Goal: Task Accomplishment & Management: Manage account settings

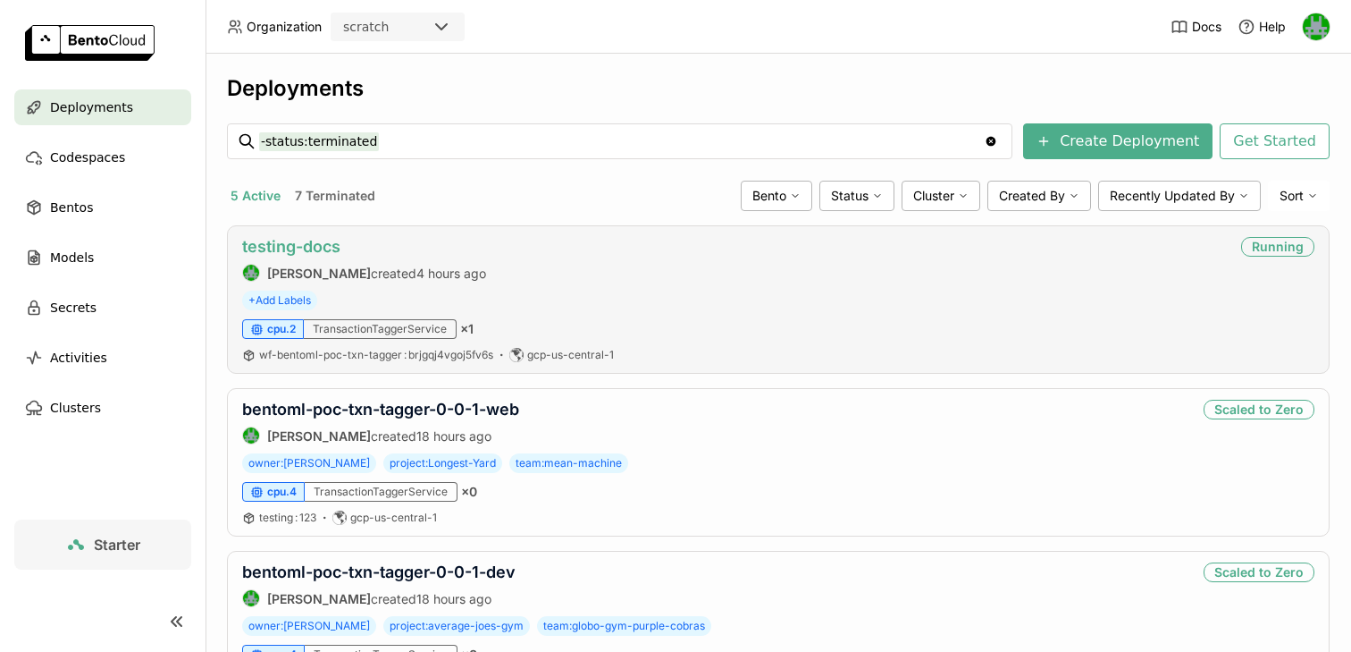
click at [312, 244] on link "testing-docs" at bounding box center [291, 246] width 98 height 19
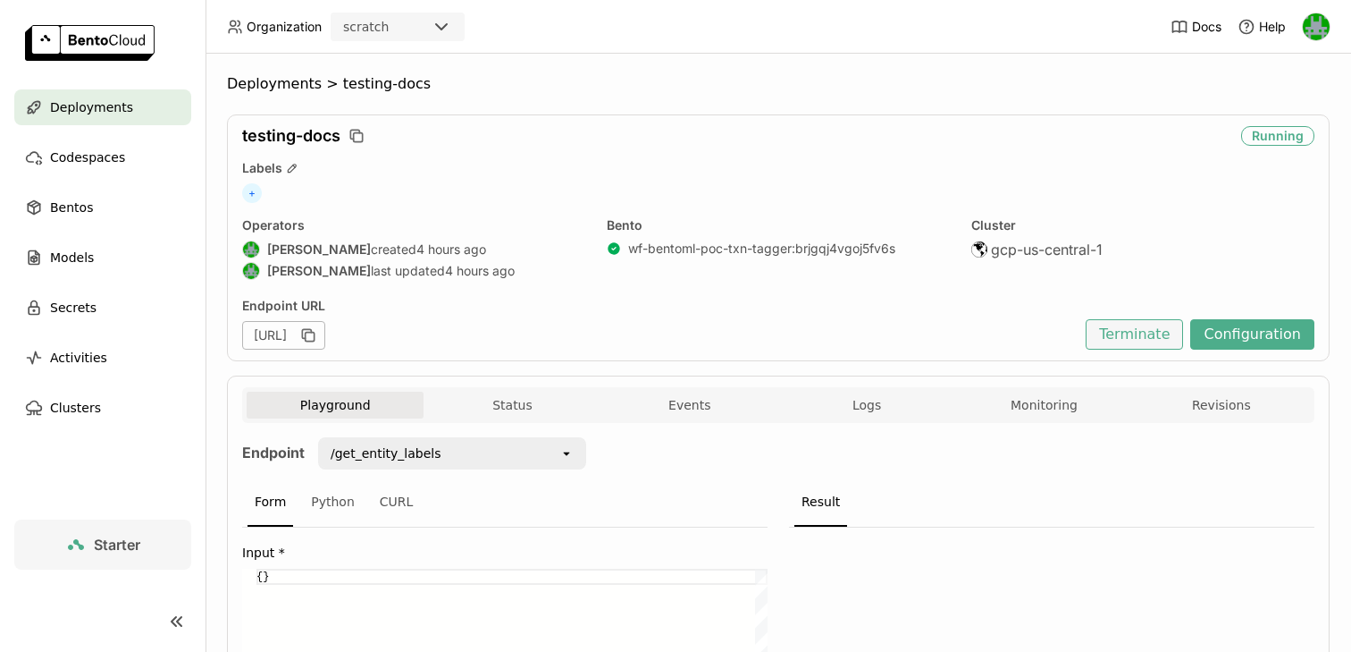
click at [1152, 333] on button "Terminate" at bounding box center [1134, 334] width 97 height 30
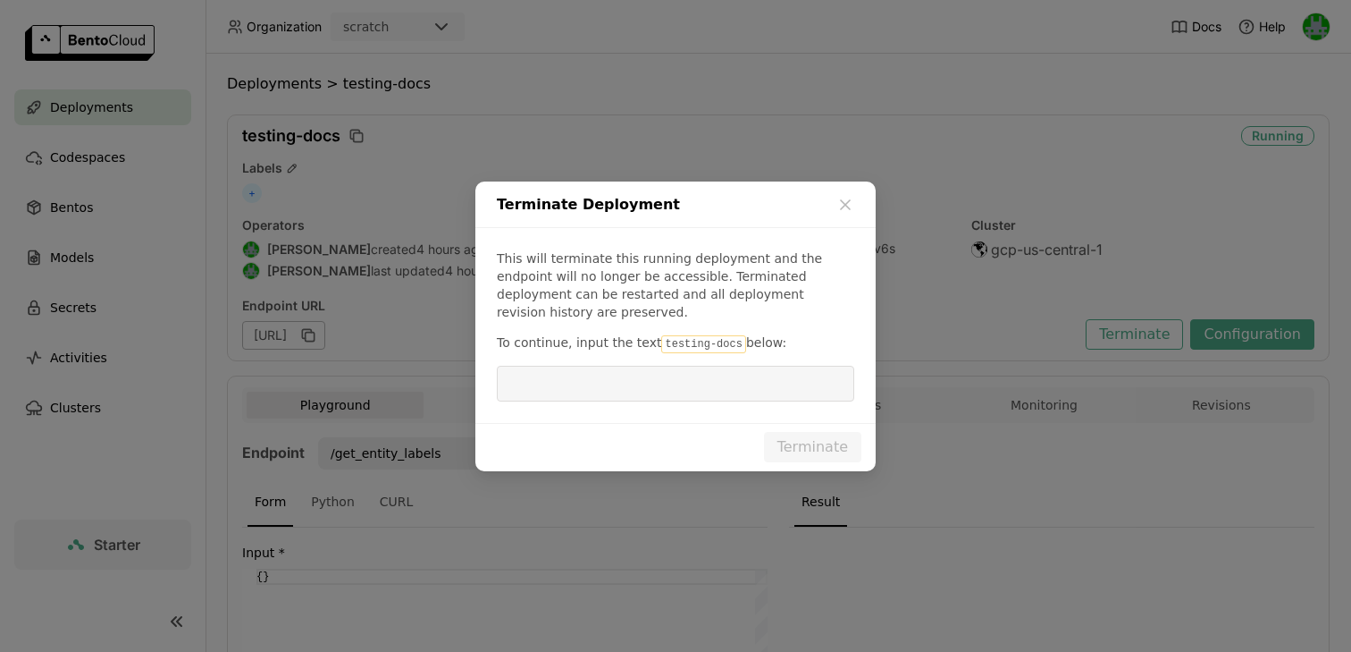
click at [665, 335] on code "testing-docs" at bounding box center [703, 344] width 84 height 18
drag, startPoint x: 729, startPoint y: 331, endPoint x: 652, endPoint y: 332, distance: 77.8
click at [661, 335] on code "testing-docs" at bounding box center [703, 344] width 84 height 18
copy code "testing-docs"
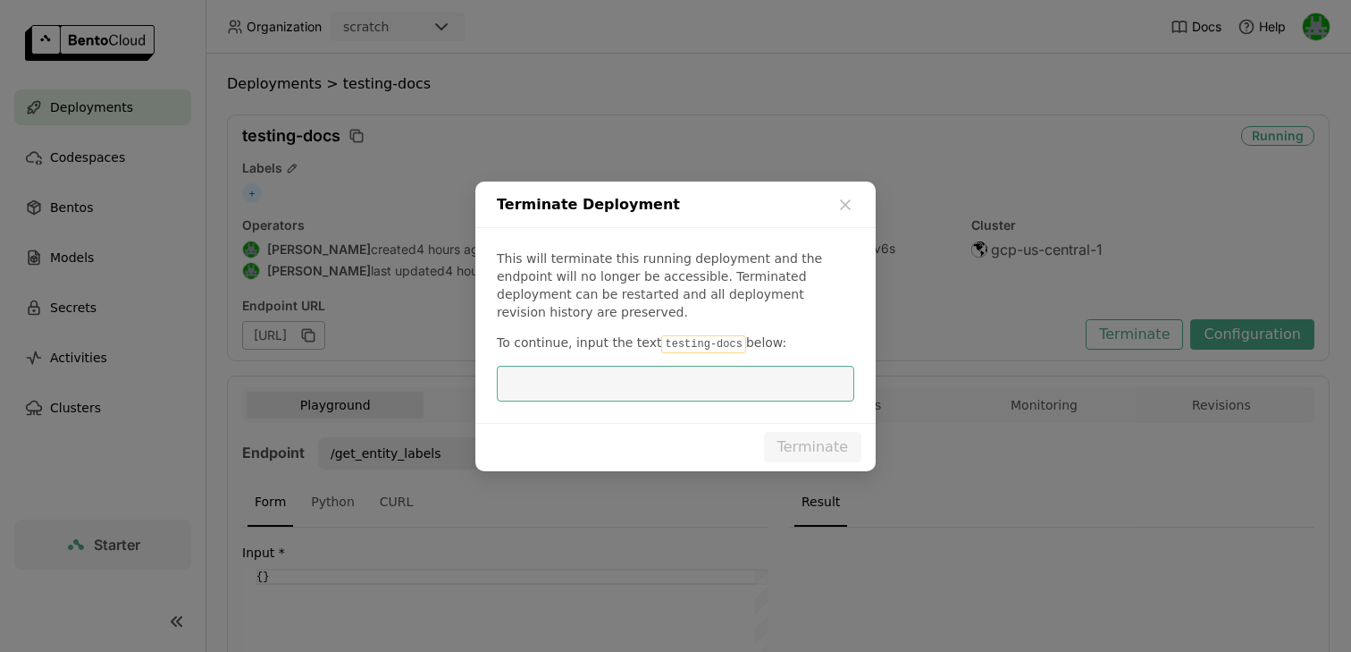
click at [642, 386] on input "dialog" at bounding box center [676, 383] width 336 height 34
paste input "testing-docs"
type input "testing-docs"
click at [807, 436] on button "Terminate" at bounding box center [812, 447] width 97 height 30
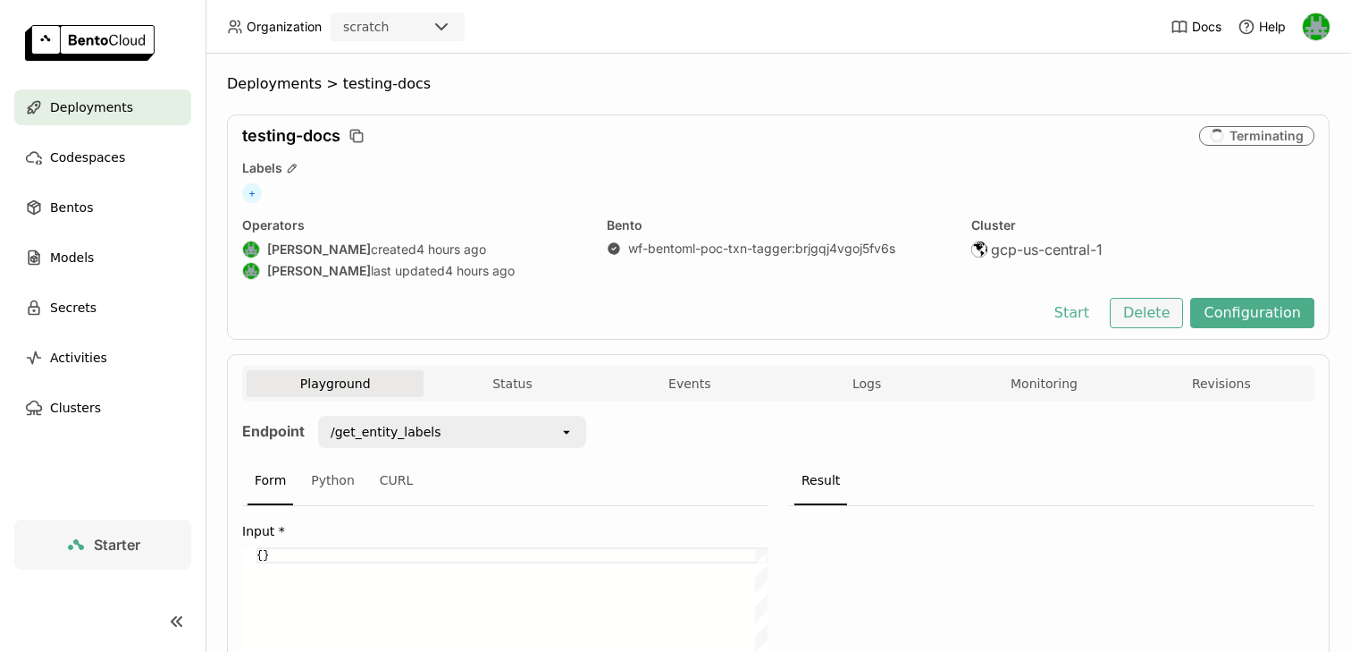
click at [1138, 306] on button "Delete" at bounding box center [1147, 313] width 74 height 30
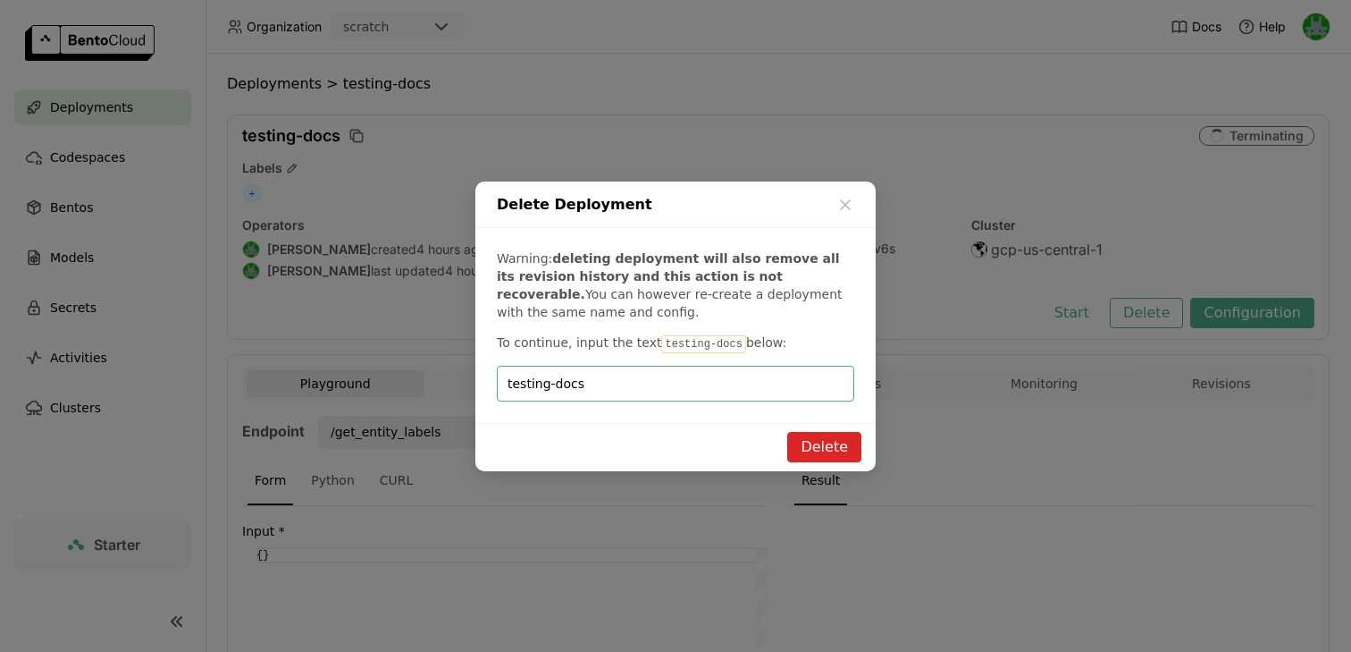
type input "testing-docs"
click at [812, 446] on button "Delete" at bounding box center [824, 447] width 74 height 30
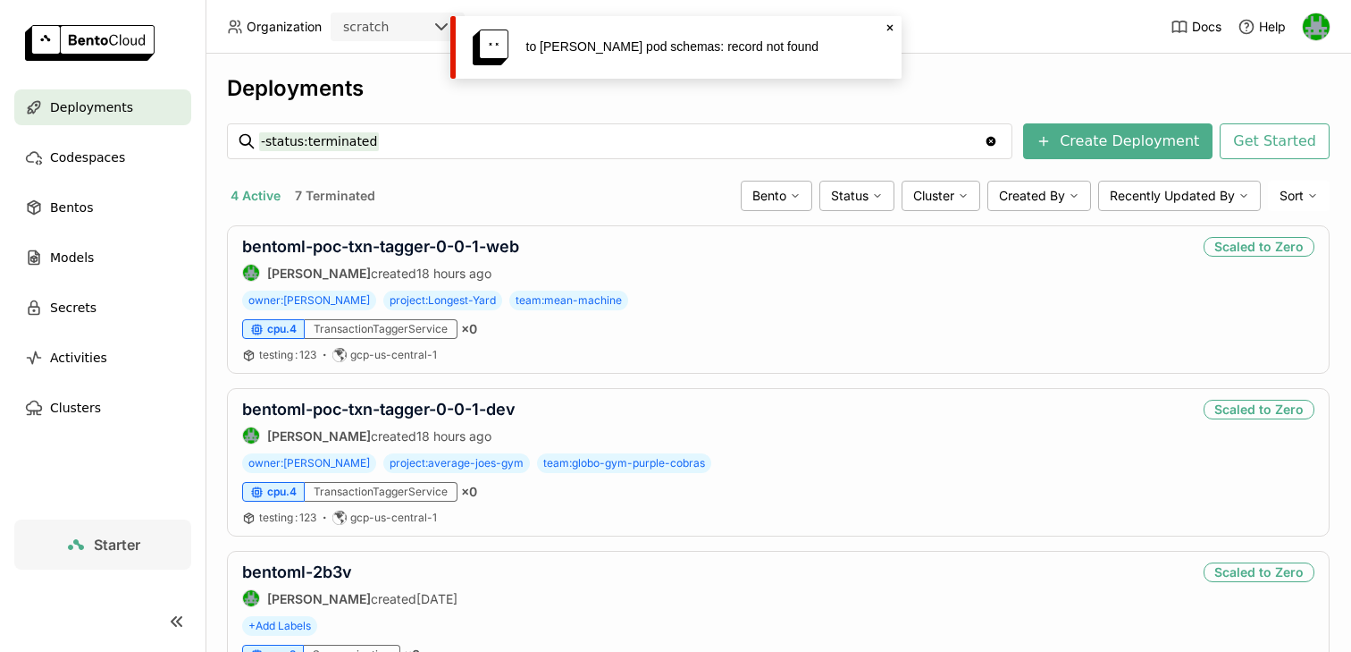
click at [425, 27] on div "scratch" at bounding box center [381, 26] width 98 height 25
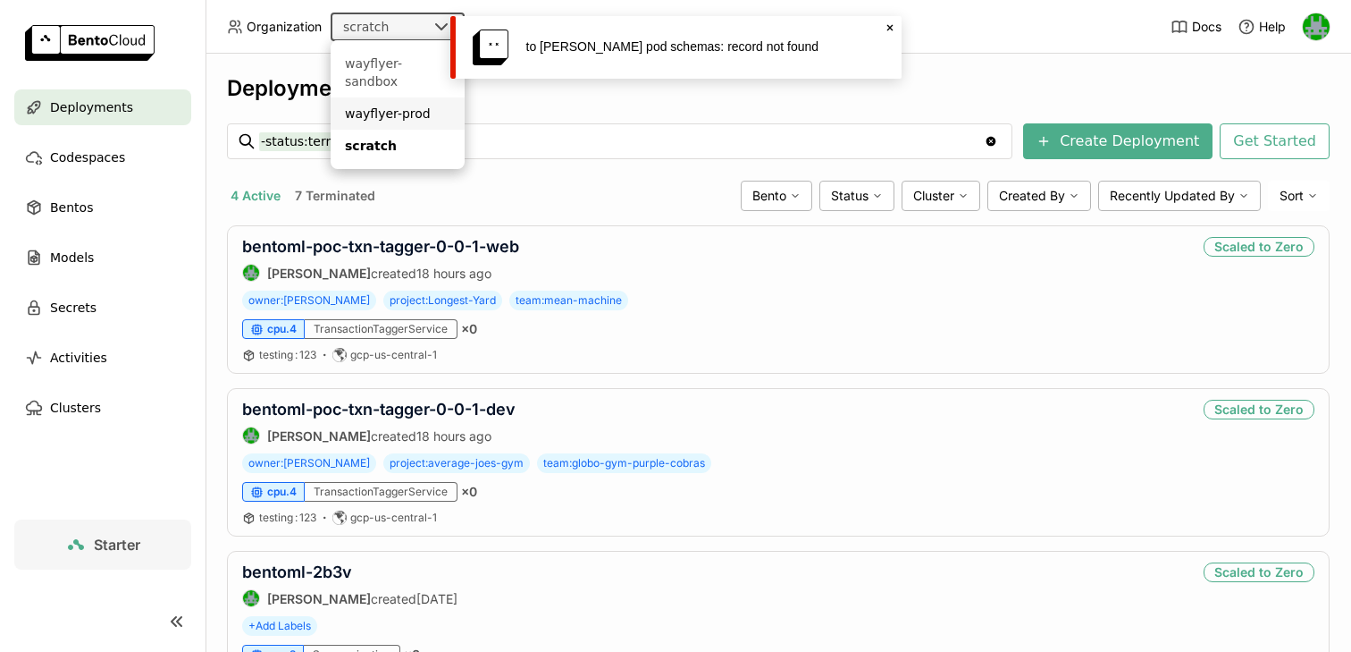
click at [395, 97] on li "wayflyer-prod" at bounding box center [398, 113] width 134 height 32
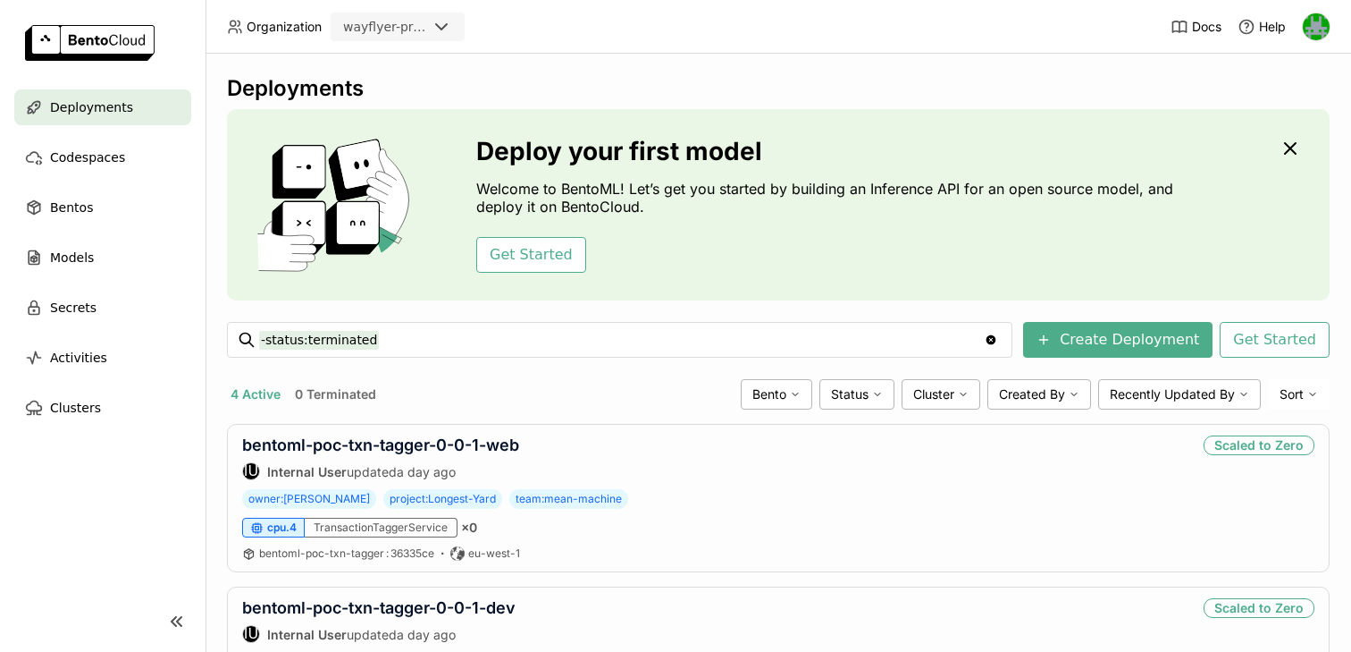
click at [393, 26] on div "wayflyer-prod" at bounding box center [385, 27] width 84 height 18
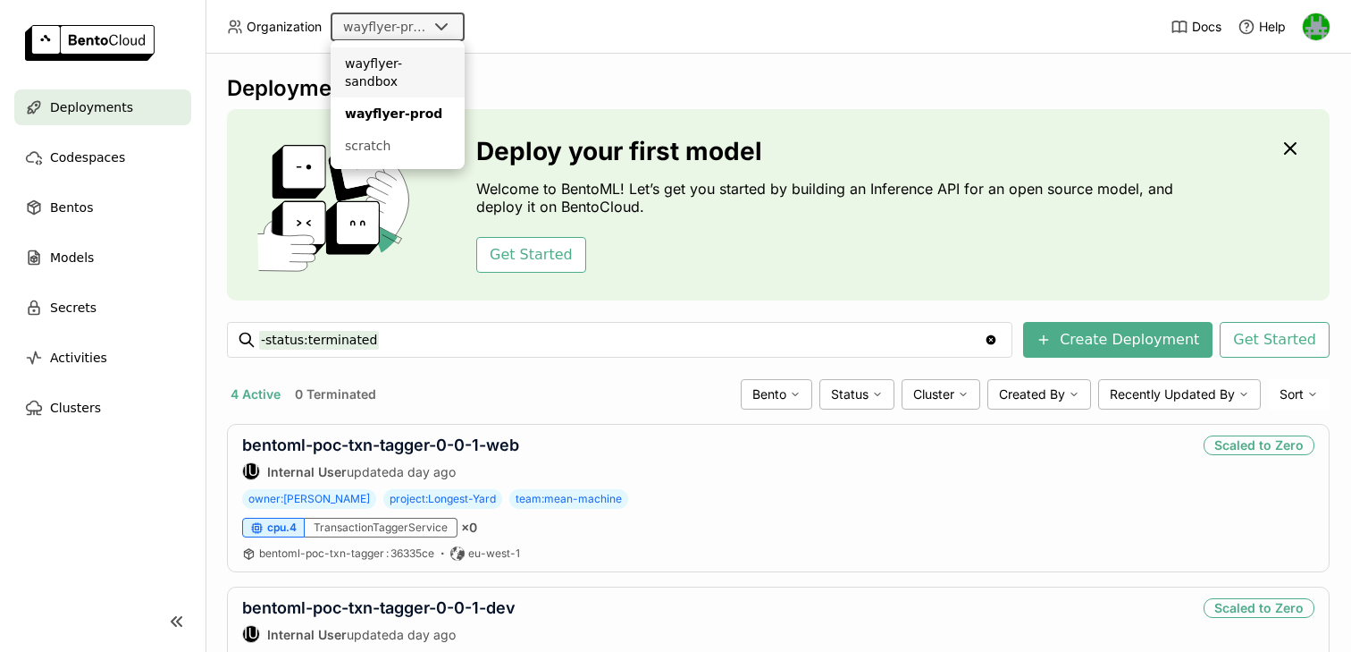
click at [391, 68] on div "wayflyer-sandbox" at bounding box center [397, 73] width 105 height 36
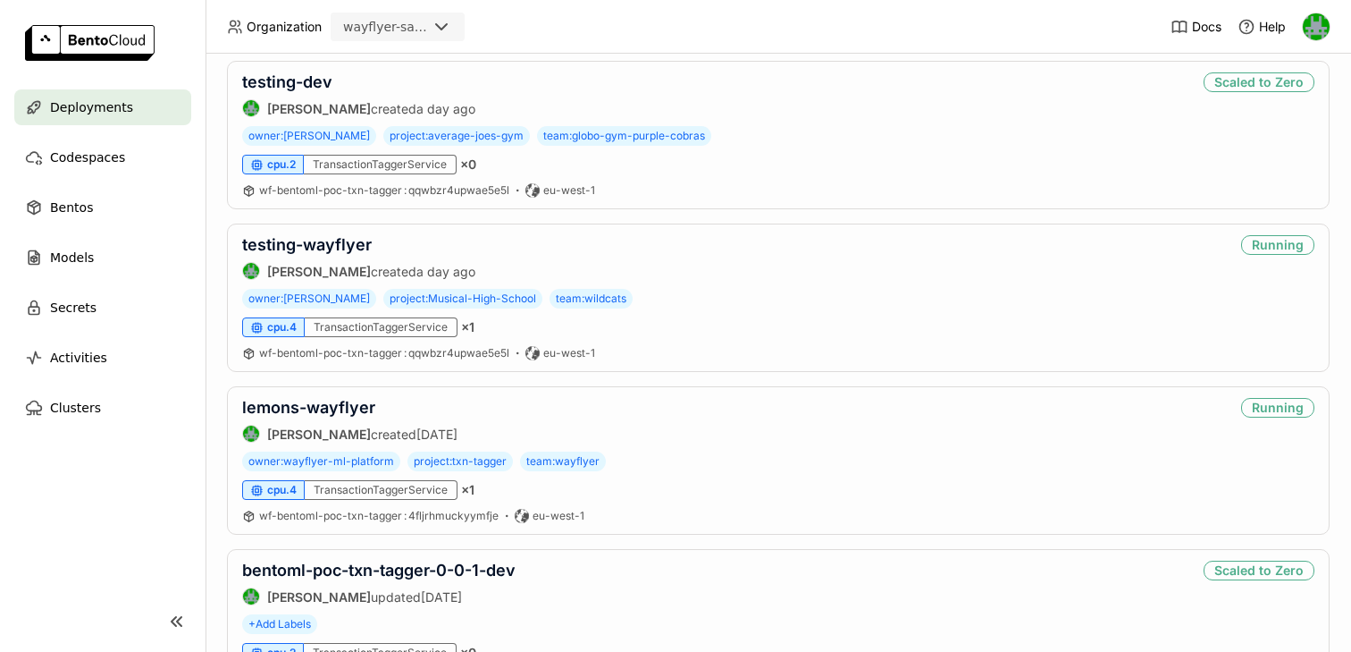
scroll to position [534, 0]
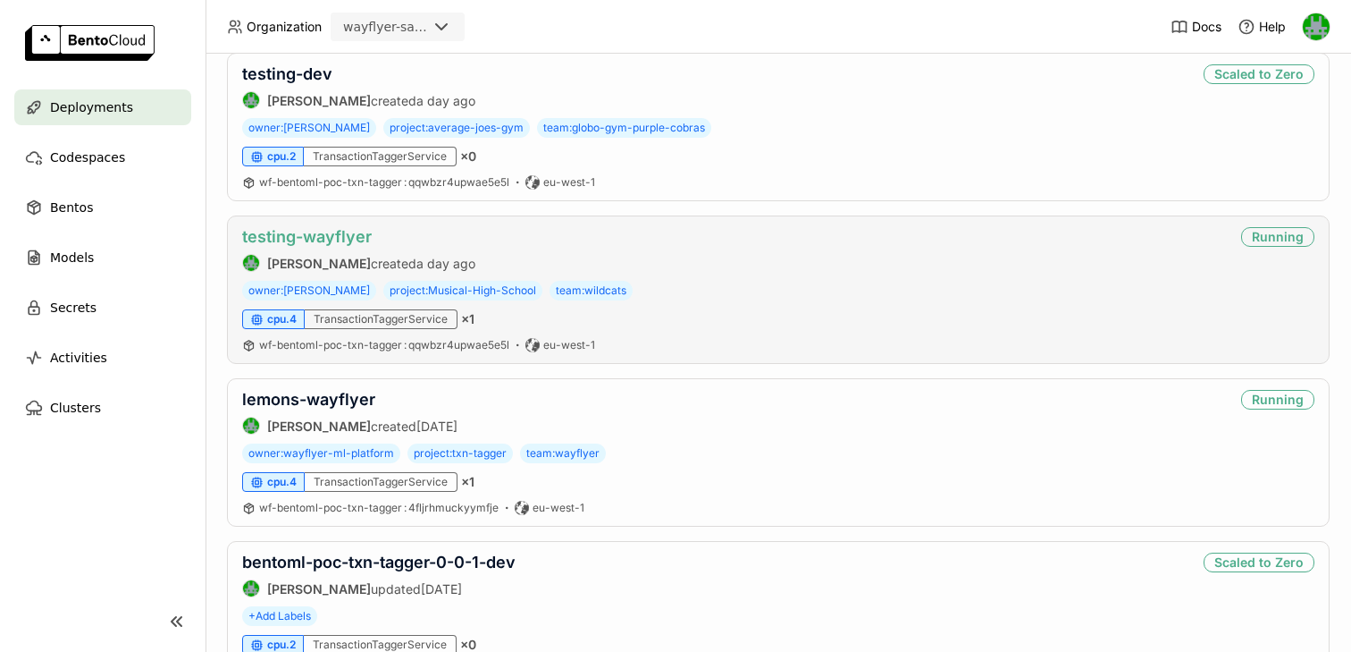
click at [315, 233] on link "testing-wayflyer" at bounding box center [307, 236] width 130 height 19
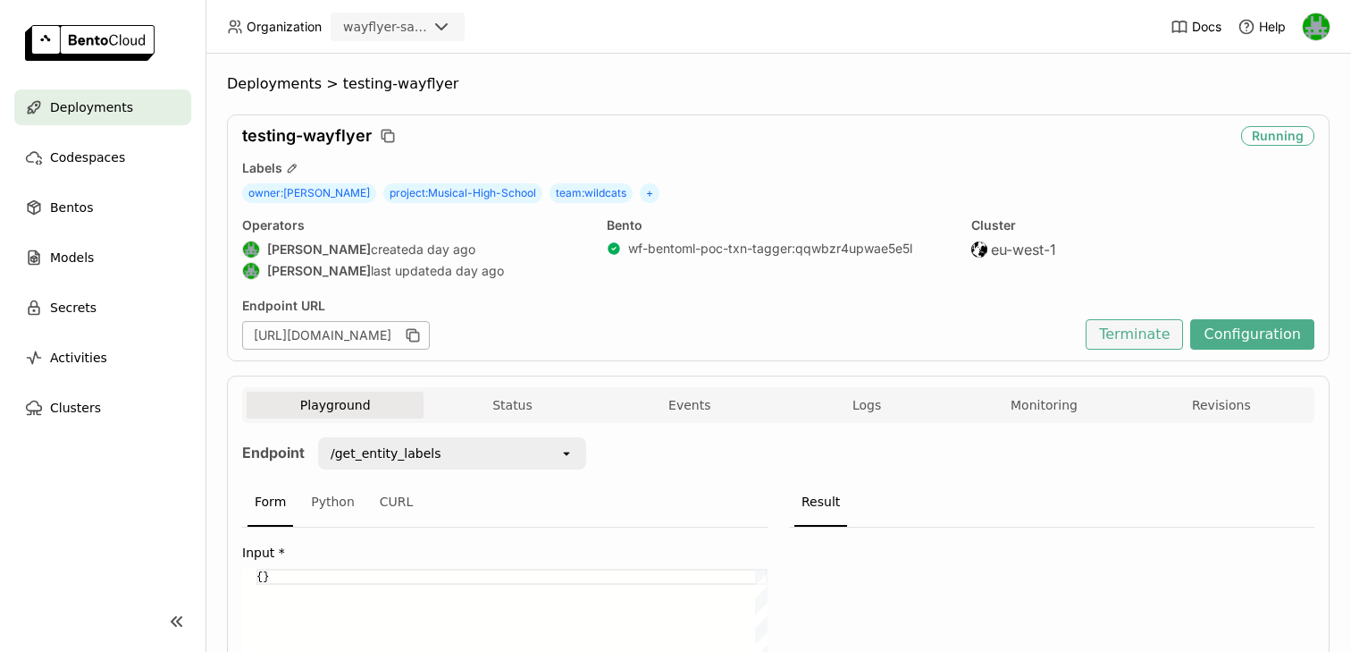
click at [1123, 342] on button "Terminate" at bounding box center [1134, 334] width 97 height 30
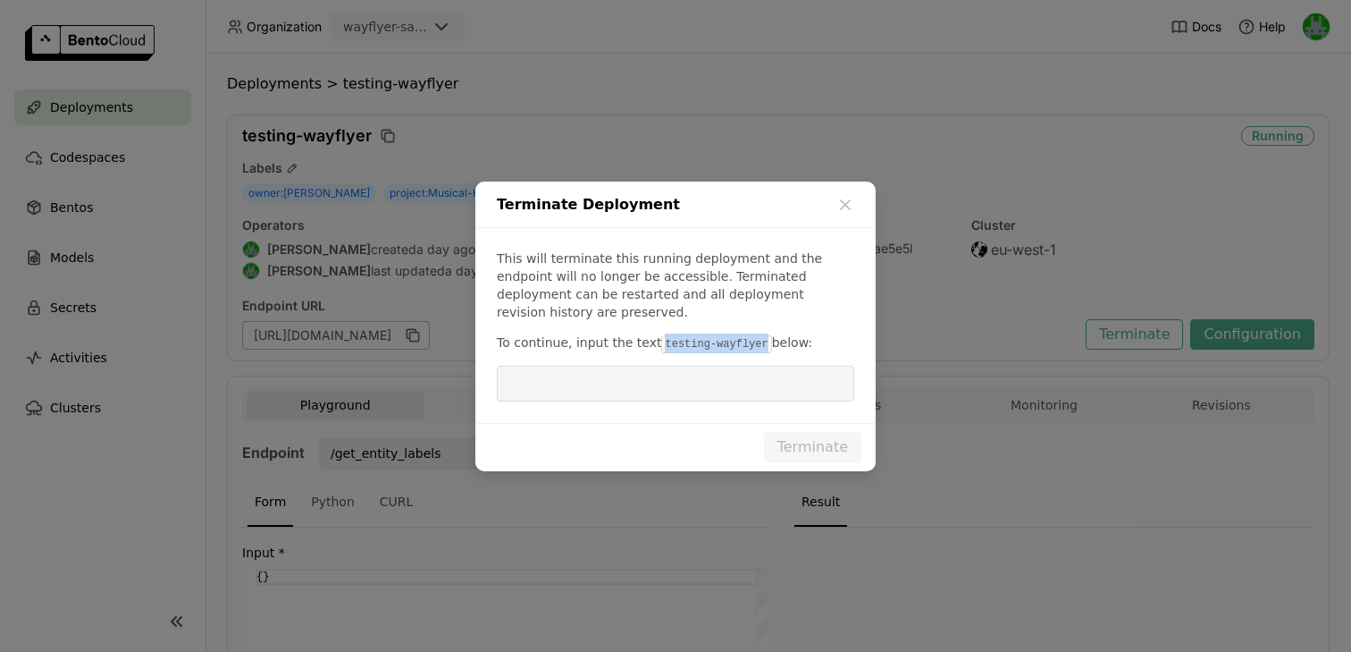
drag, startPoint x: 760, startPoint y: 338, endPoint x: 656, endPoint y: 335, distance: 103.7
click at [661, 335] on code "testing-wayflyer" at bounding box center [716, 344] width 110 height 18
copy code "testing-wayflyer"
click at [646, 366] on input "dialog" at bounding box center [676, 383] width 336 height 34
paste input "testing-wayflyer"
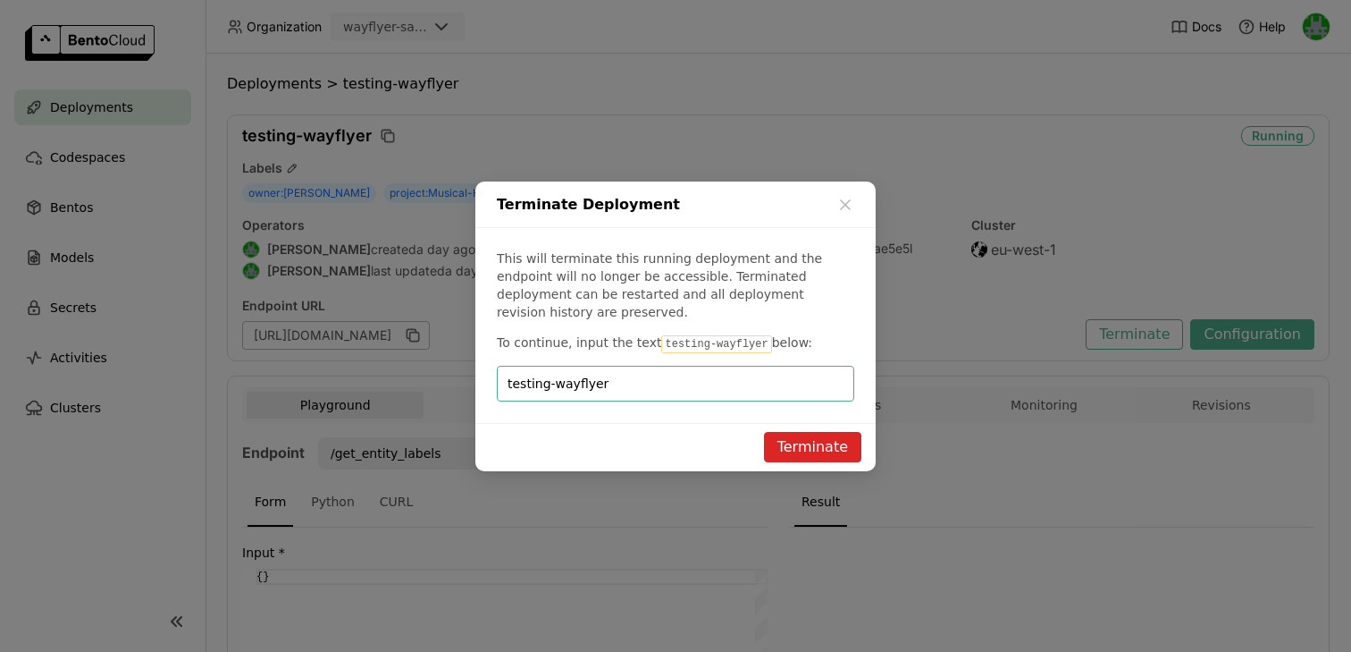
type input "testing-wayflyer"
click at [820, 433] on button "Terminate" at bounding box center [812, 447] width 97 height 30
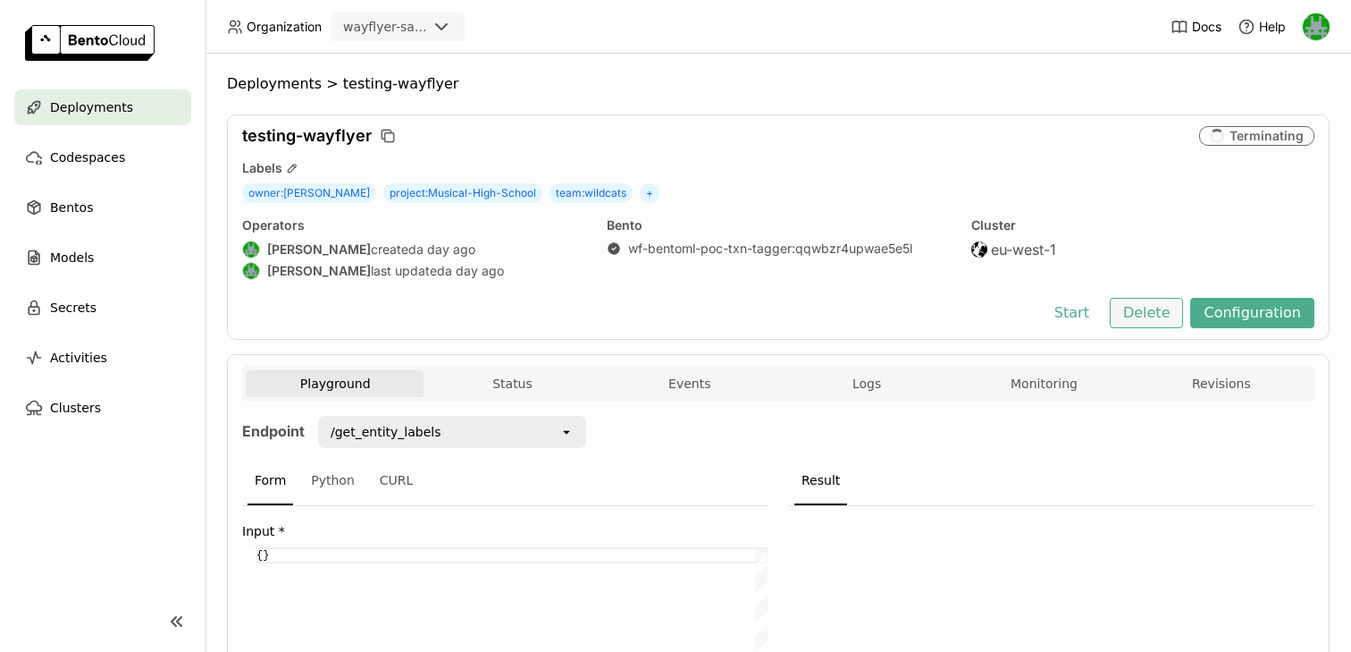
click at [1173, 313] on button "Delete" at bounding box center [1147, 313] width 74 height 30
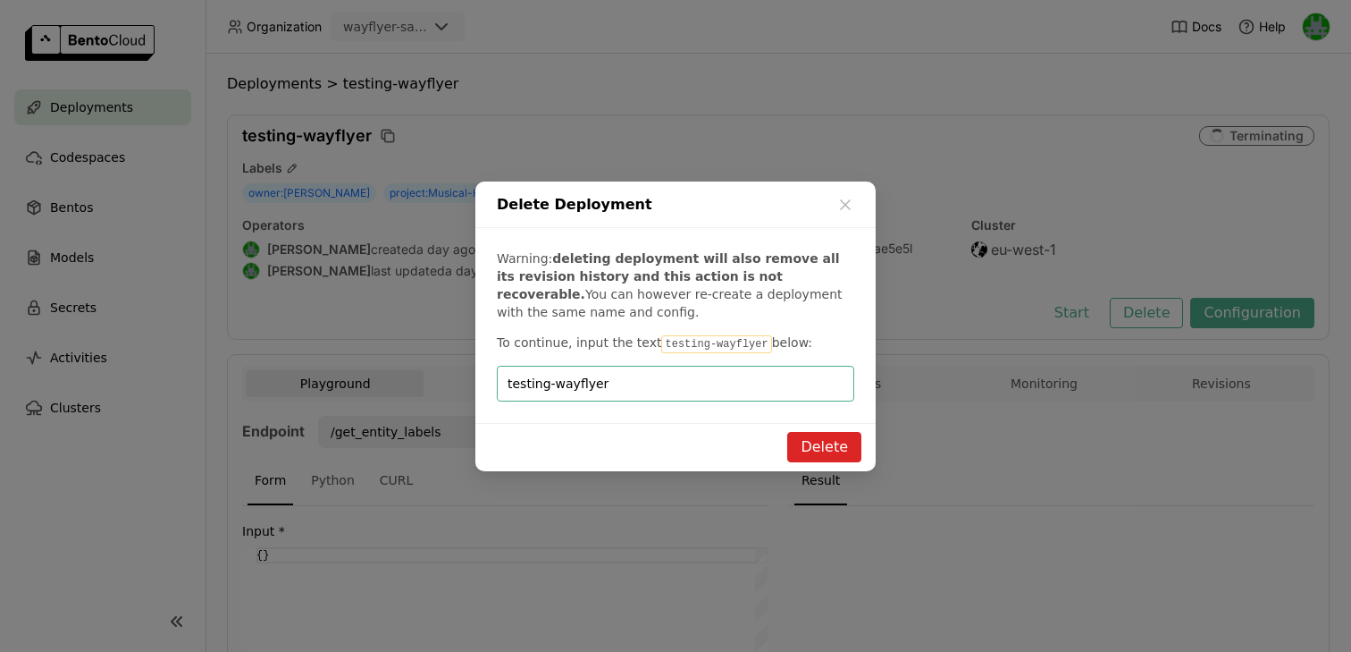
type input "testing-wayflyer"
click at [820, 444] on button "Delete" at bounding box center [824, 447] width 74 height 30
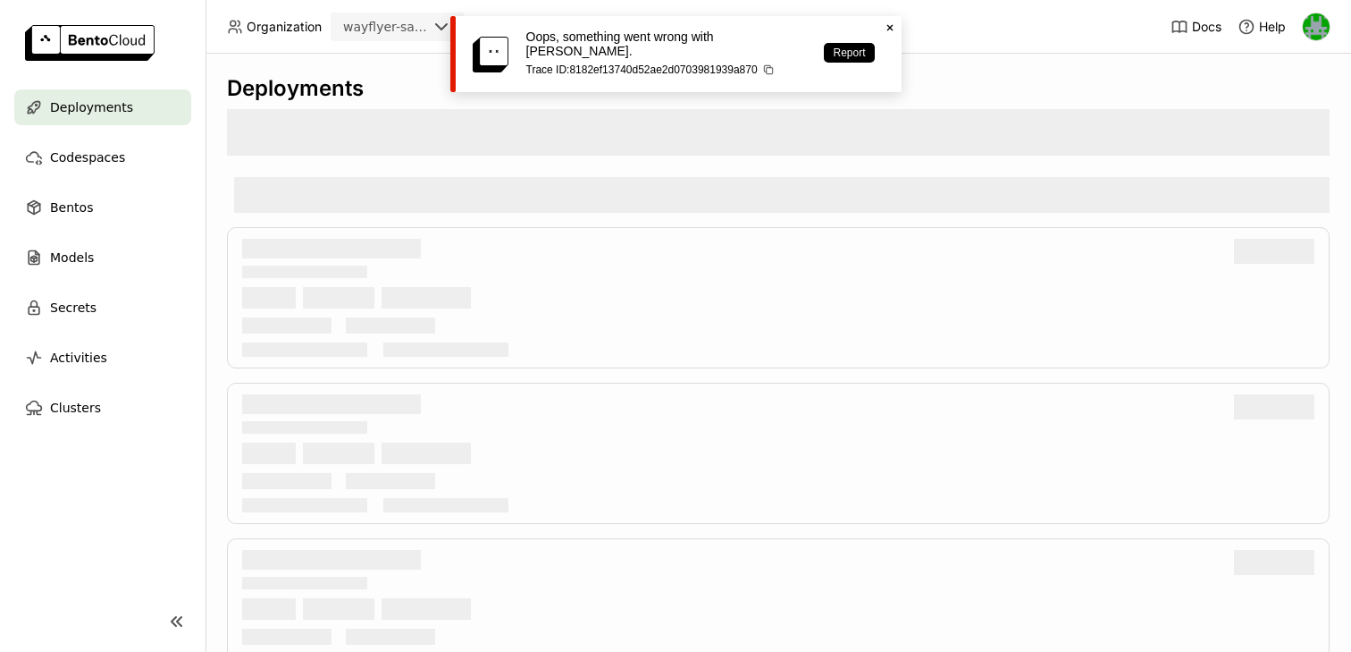
click at [886, 27] on icon "Close" at bounding box center [890, 28] width 14 height 14
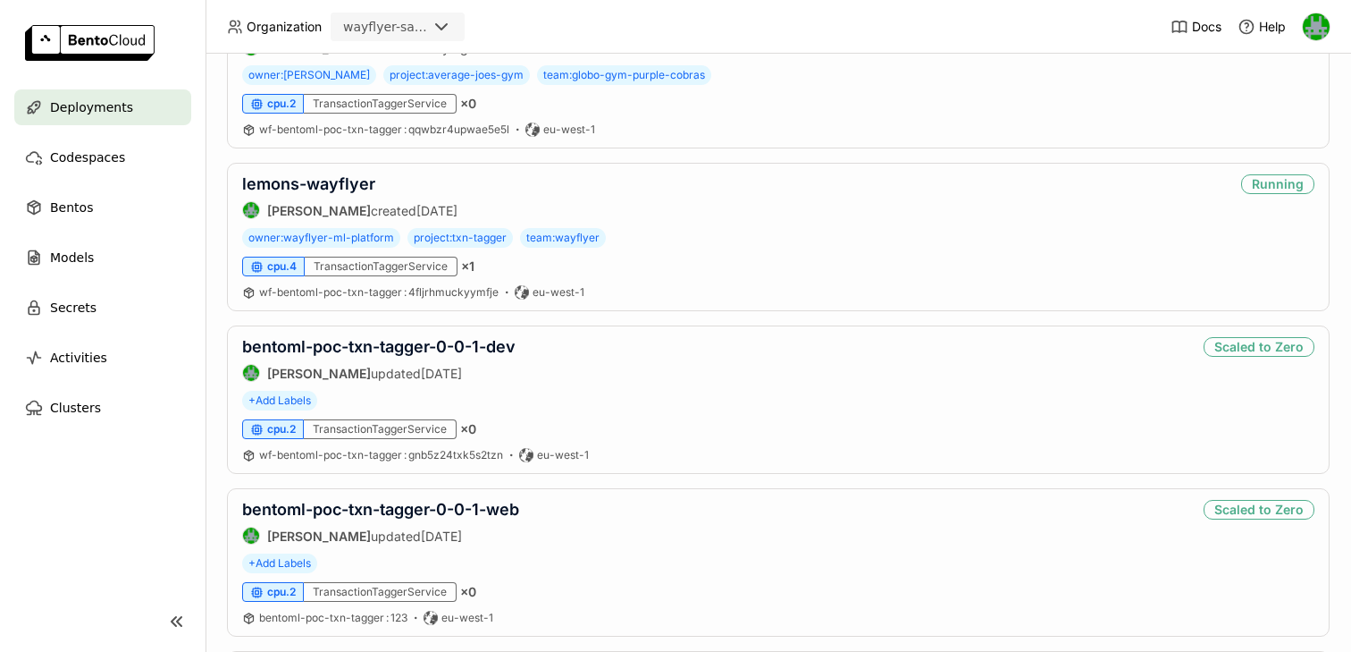
scroll to position [587, 0]
click at [323, 179] on link "lemons-wayflyer" at bounding box center [308, 182] width 133 height 19
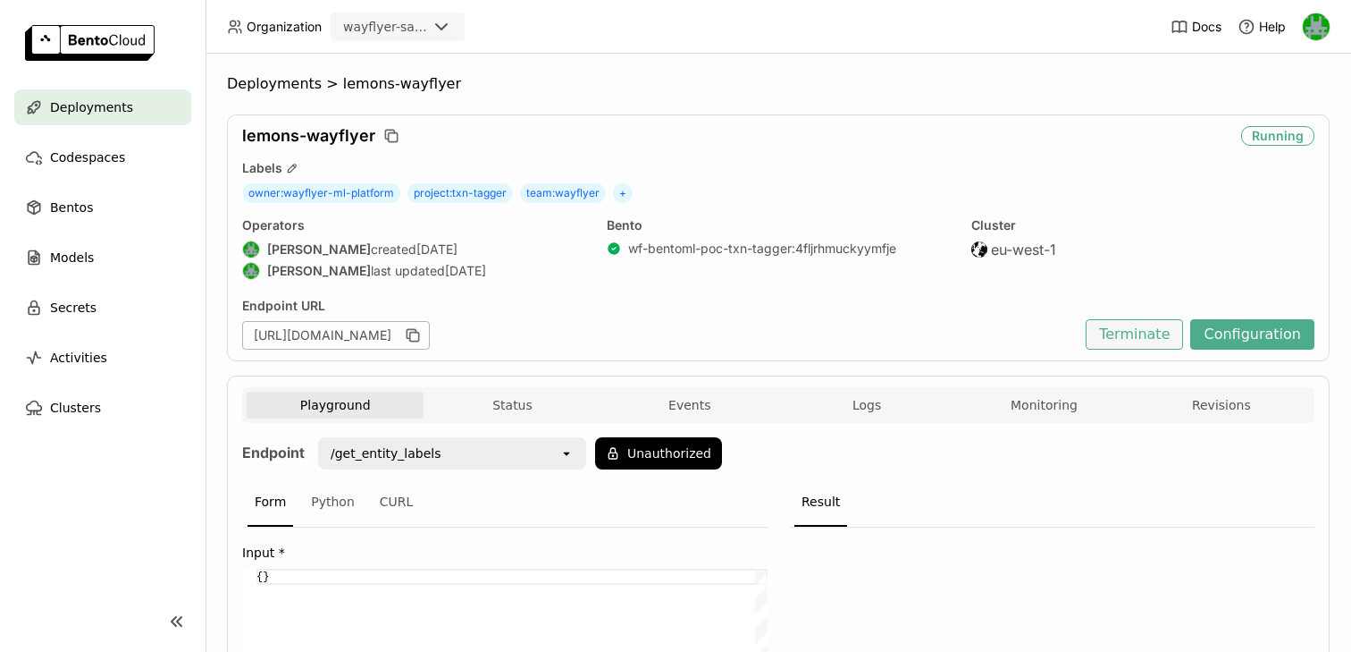
click at [1145, 337] on button "Terminate" at bounding box center [1134, 334] width 97 height 30
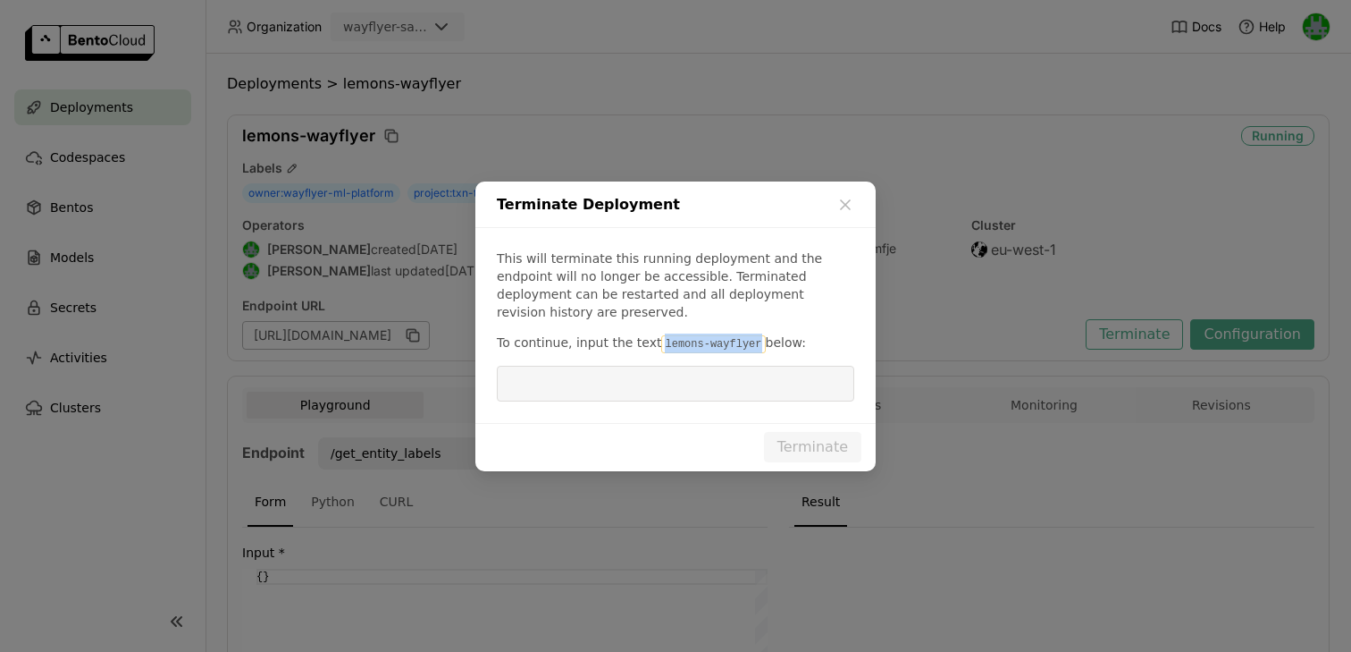
drag, startPoint x: 656, startPoint y: 334, endPoint x: 750, endPoint y: 338, distance: 93.9
click at [750, 338] on code "lemons-wayflyer" at bounding box center [713, 344] width 104 height 18
copy code "lemons-wayflyer"
click at [705, 368] on input "dialog" at bounding box center [676, 383] width 336 height 34
paste input "lemons-wayflyer"
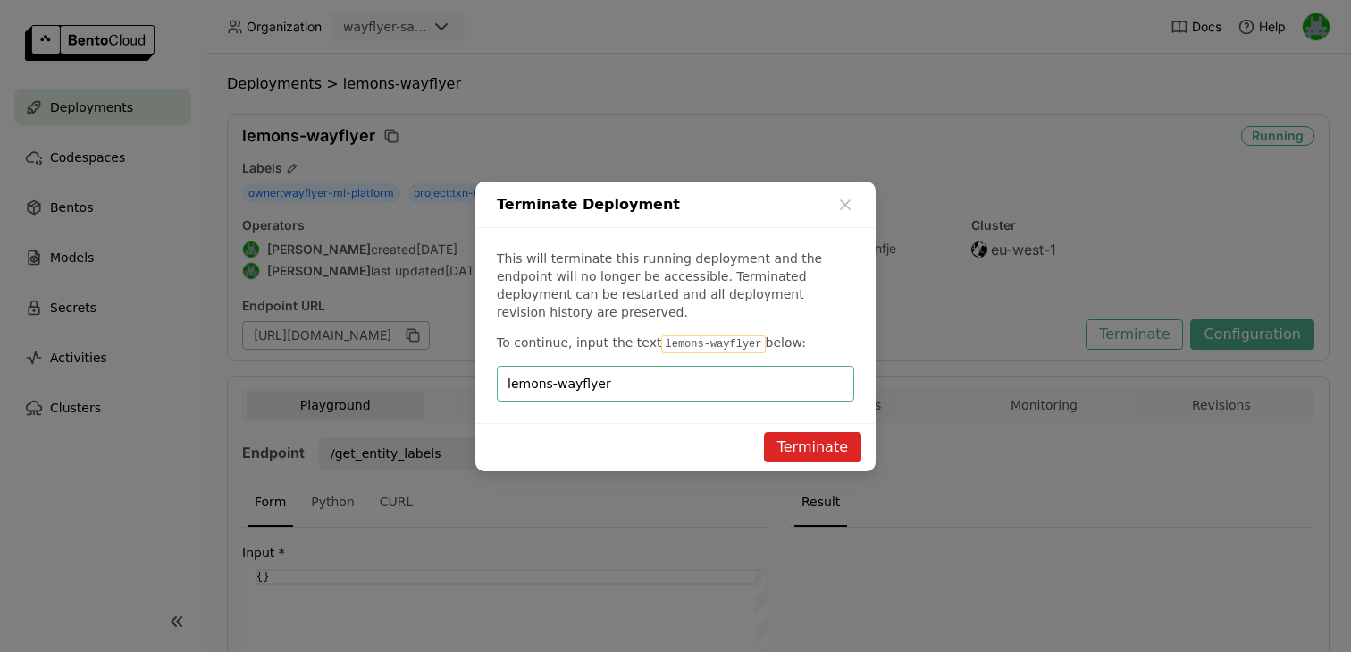
type input "lemons-wayflyer"
click at [801, 432] on button "Terminate" at bounding box center [812, 447] width 97 height 30
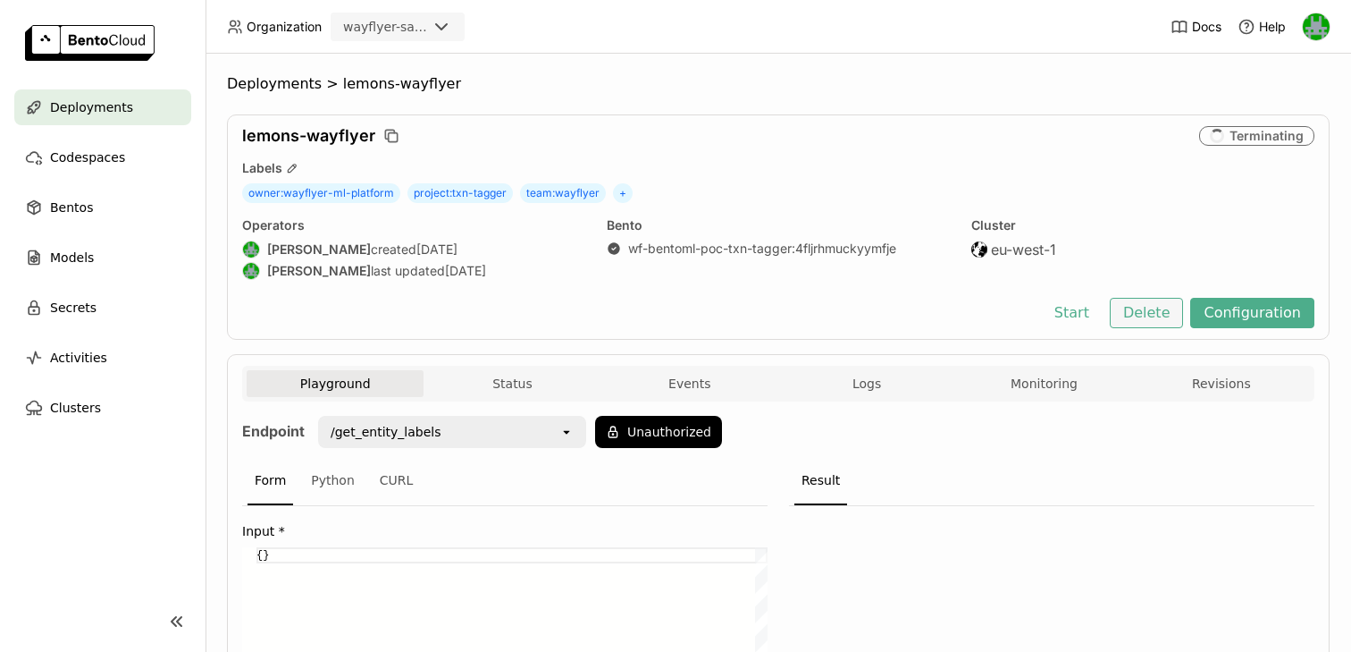
click at [1150, 323] on button "Delete" at bounding box center [1147, 313] width 74 height 30
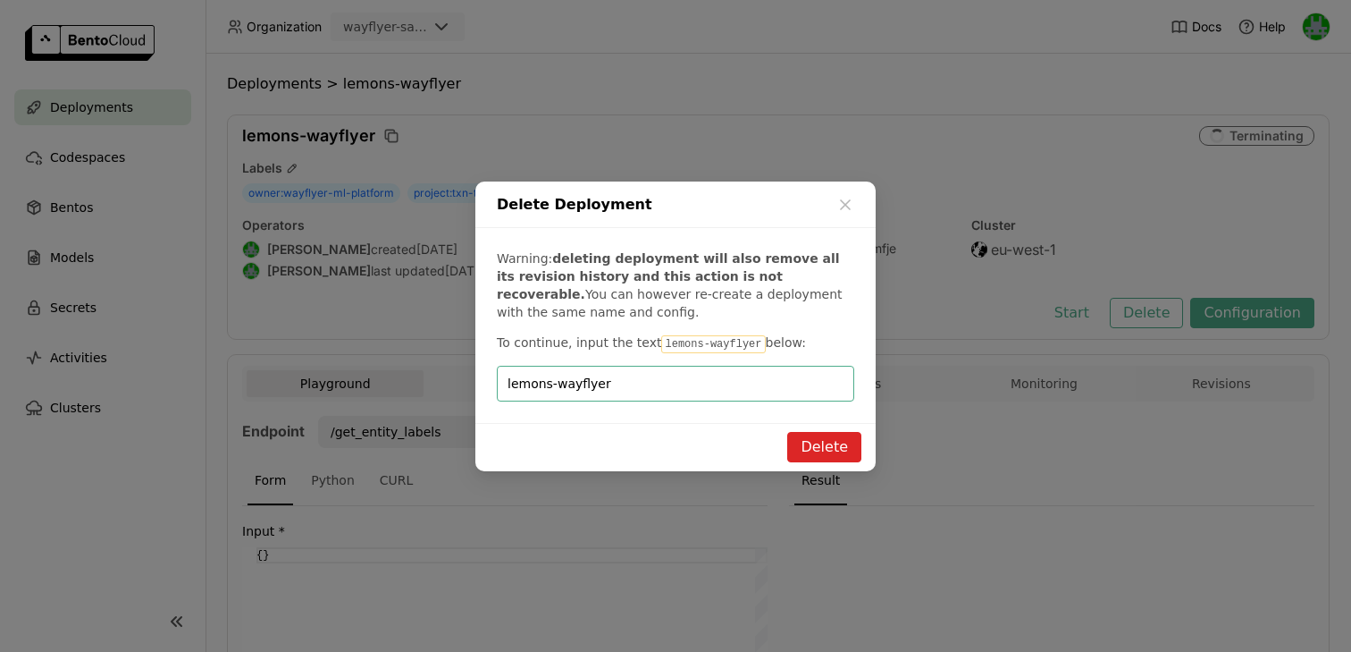
type input "lemons-wayflyer"
click at [820, 445] on button "Delete" at bounding box center [824, 447] width 74 height 30
